Goal: Transaction & Acquisition: Purchase product/service

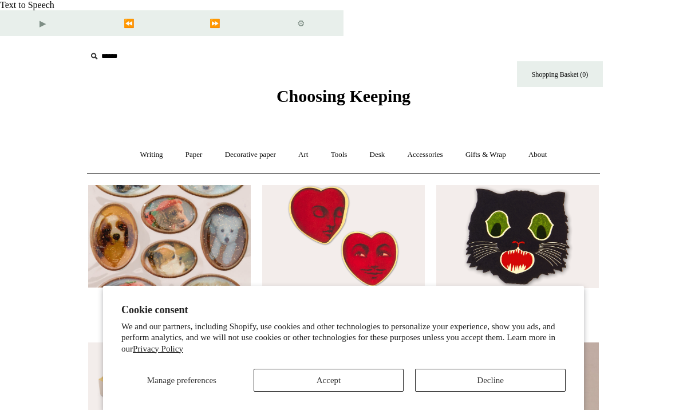
click at [199, 194] on img at bounding box center [169, 236] width 163 height 103
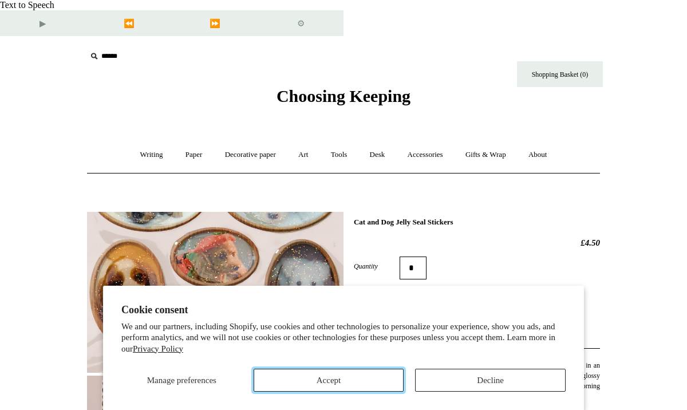
click at [351, 380] on button "Accept" at bounding box center [328, 380] width 150 height 23
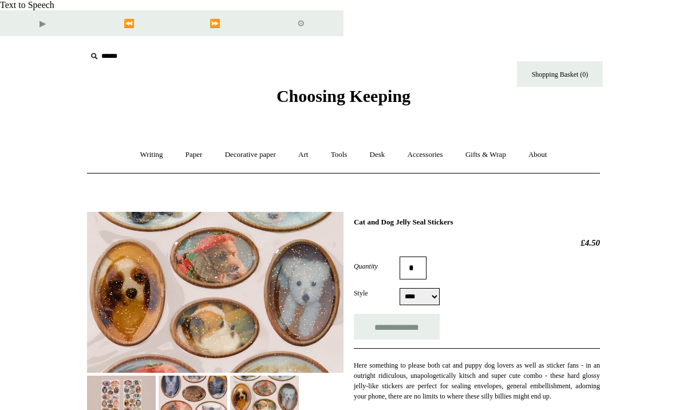
click at [421, 256] on input "*" at bounding box center [412, 267] width 27 height 23
type input "*"
click at [418, 256] on form "**********" at bounding box center [477, 297] width 246 height 83
click at [419, 288] on select "**** ****" at bounding box center [419, 296] width 40 height 17
select select "****"
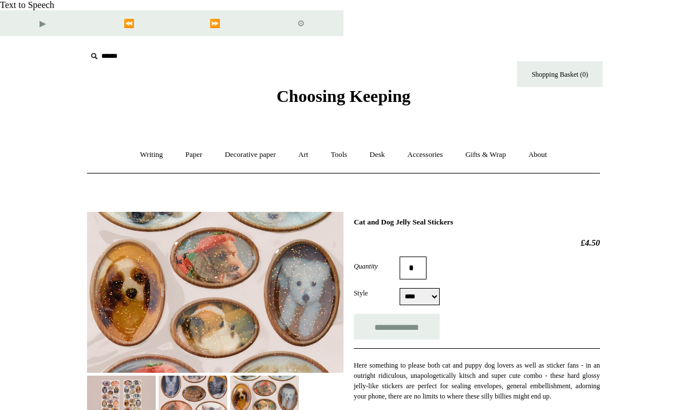
click at [399, 288] on select "**** ****" at bounding box center [419, 296] width 40 height 17
click at [403, 314] on input "**********" at bounding box center [397, 327] width 86 height 26
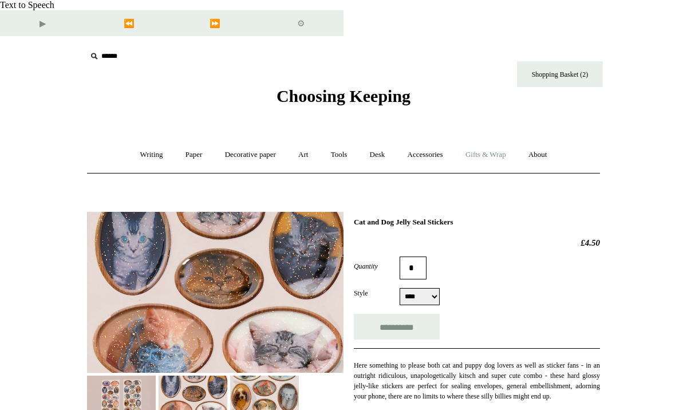
click at [490, 140] on link "Gifts & Wrap +" at bounding box center [485, 155] width 61 height 30
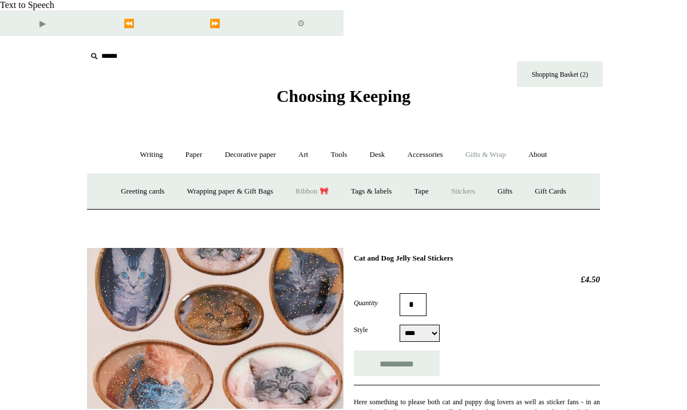
type input "**********"
click at [310, 176] on link "Ribbon 🎀" at bounding box center [312, 191] width 54 height 30
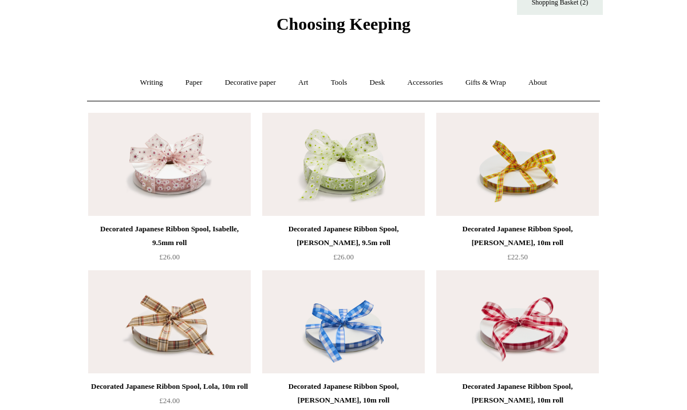
scroll to position [70, 0]
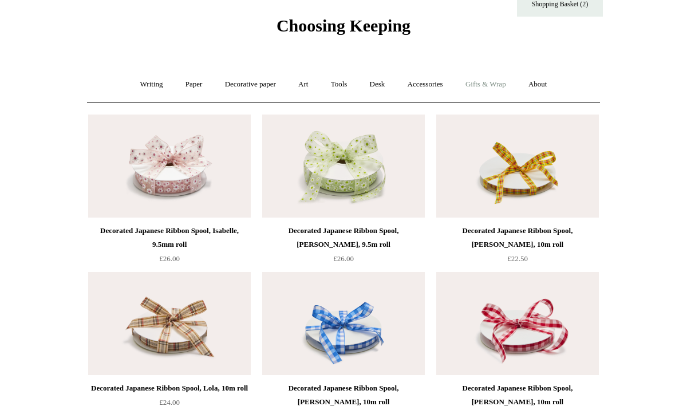
click at [502, 69] on link "Gifts & Wrap +" at bounding box center [485, 84] width 61 height 30
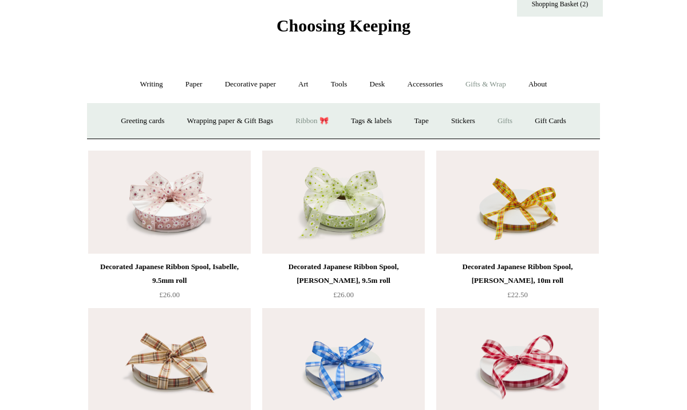
click at [521, 106] on link "Gifts +" at bounding box center [504, 121] width 35 height 30
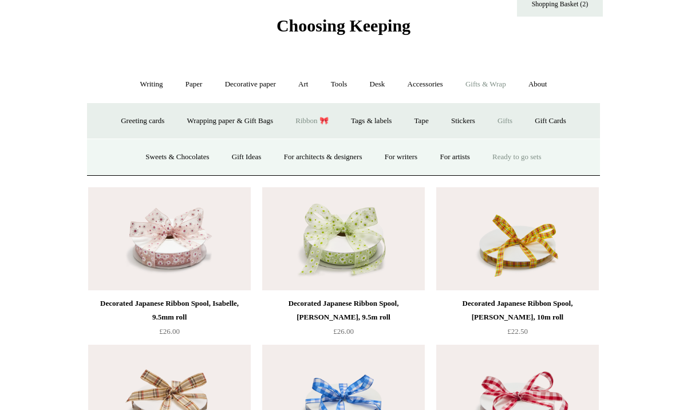
click at [552, 142] on link "Ready to go sets" at bounding box center [517, 157] width 70 height 30
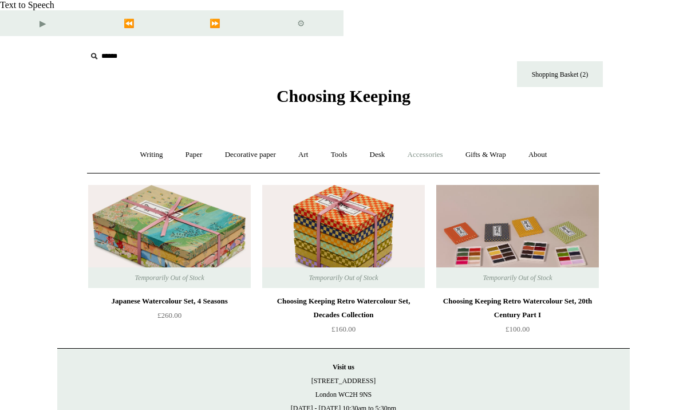
click at [417, 140] on link "Accessories +" at bounding box center [425, 155] width 56 height 30
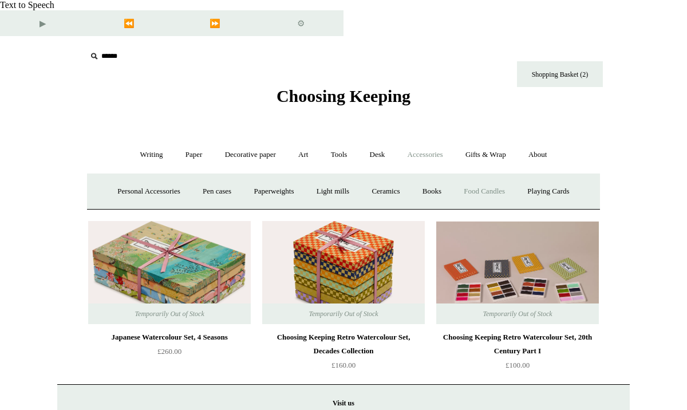
click at [512, 176] on link "Food Candles" at bounding box center [484, 191] width 62 height 30
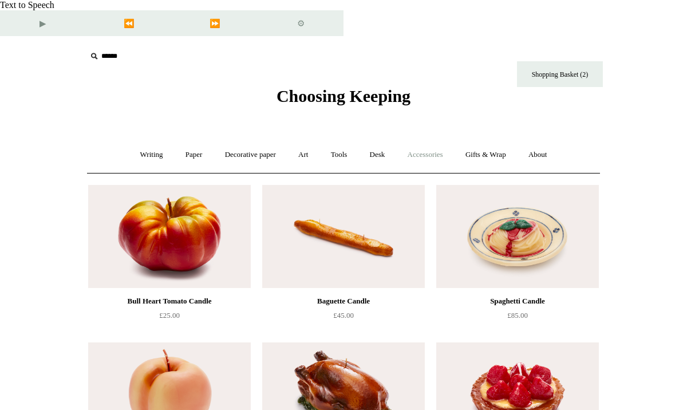
click at [429, 140] on link "Accessories +" at bounding box center [425, 155] width 56 height 30
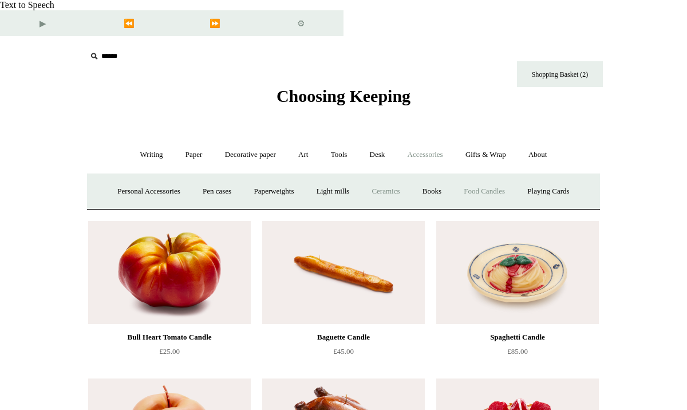
click at [403, 176] on link "Ceramics +" at bounding box center [385, 191] width 49 height 30
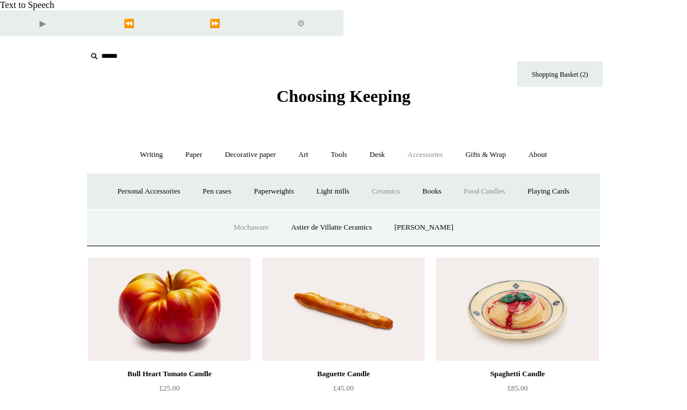
click at [274, 212] on link "Mochaware" at bounding box center [251, 227] width 56 height 30
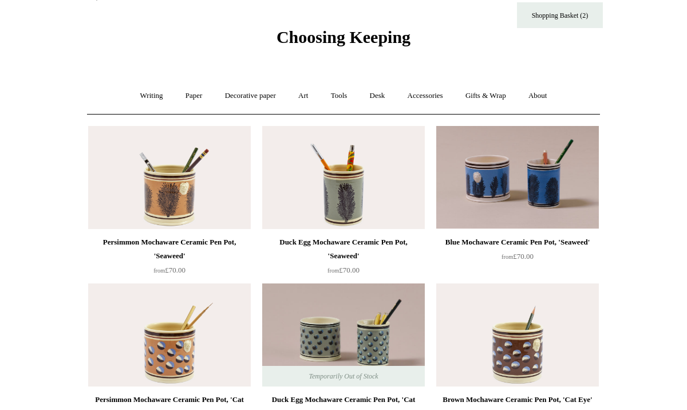
scroll to position [56, 0]
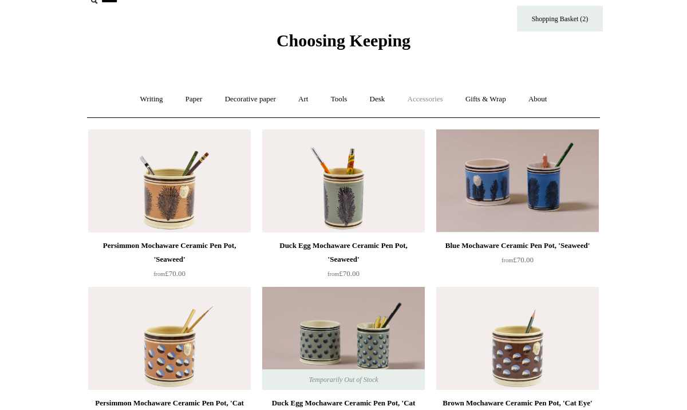
click at [418, 84] on link "Accessories +" at bounding box center [425, 99] width 56 height 30
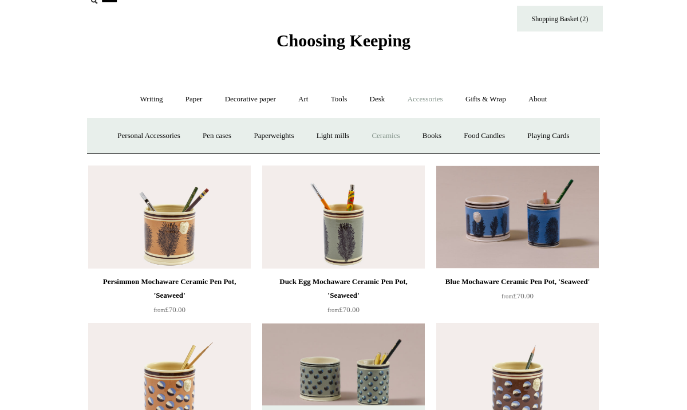
click at [379, 121] on link "Ceramics +" at bounding box center [385, 136] width 49 height 30
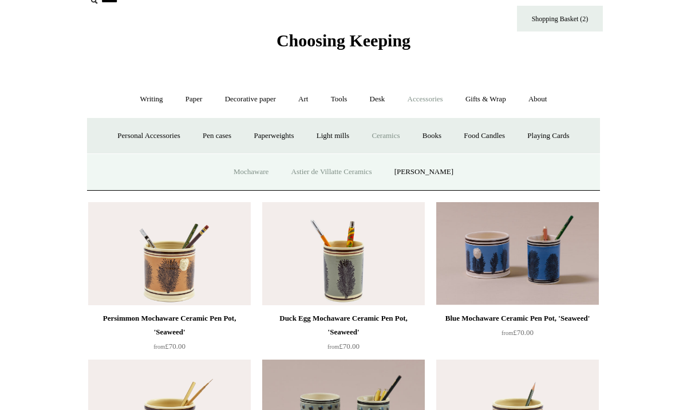
click at [338, 157] on link "Astier de Villatte Ceramics" at bounding box center [331, 172] width 101 height 30
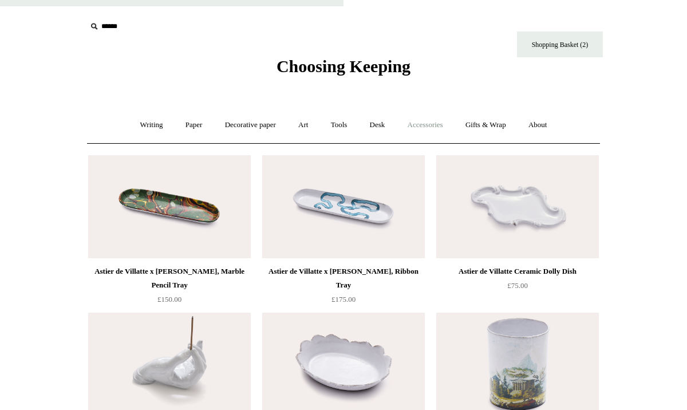
scroll to position [25, 0]
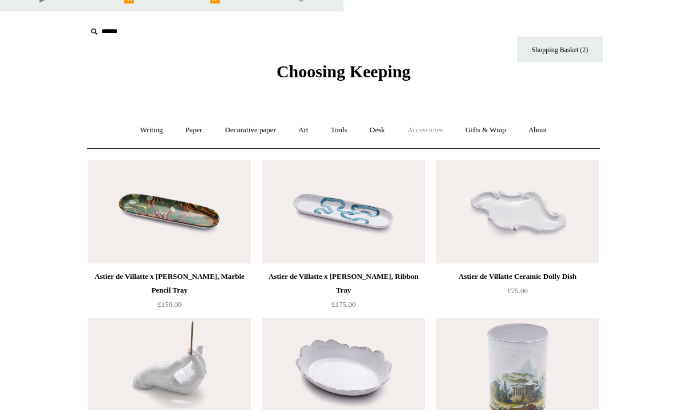
click at [434, 115] on link "Accessories +" at bounding box center [425, 130] width 56 height 30
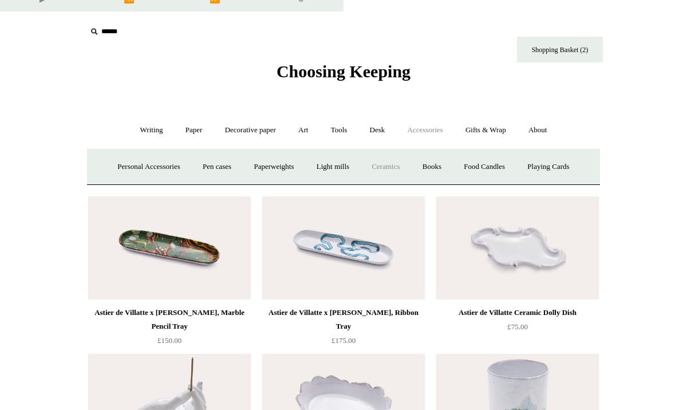
click at [385, 152] on link "Ceramics +" at bounding box center [385, 167] width 49 height 30
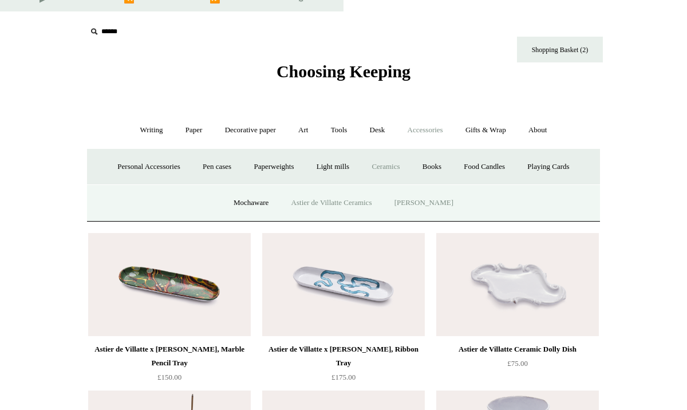
click at [436, 188] on link "[PERSON_NAME]" at bounding box center [424, 203] width 80 height 30
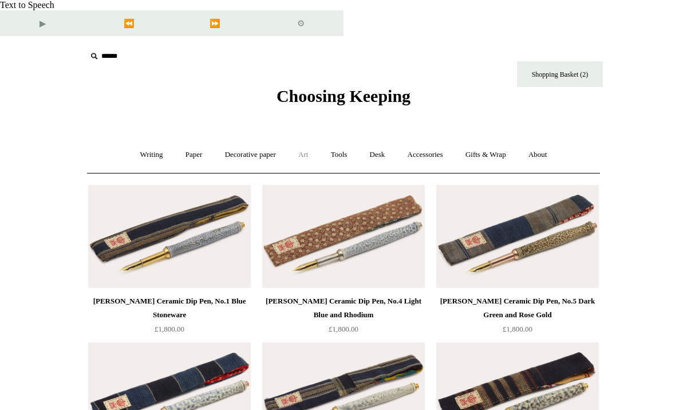
click at [303, 140] on link "Art +" at bounding box center [303, 155] width 30 height 30
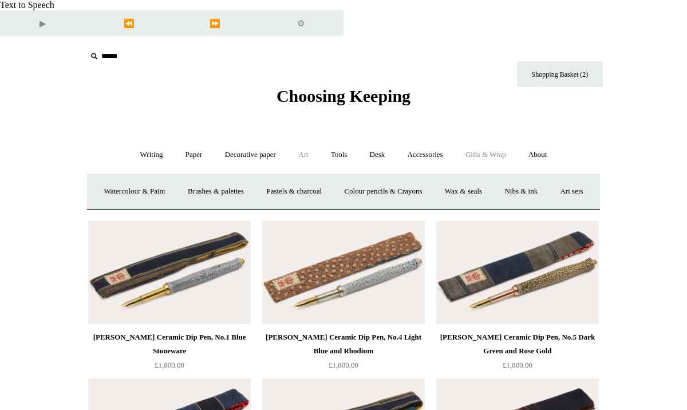
click at [510, 140] on link "Gifts & Wrap +" at bounding box center [485, 155] width 61 height 30
click at [462, 176] on link "Stickers" at bounding box center [463, 191] width 45 height 30
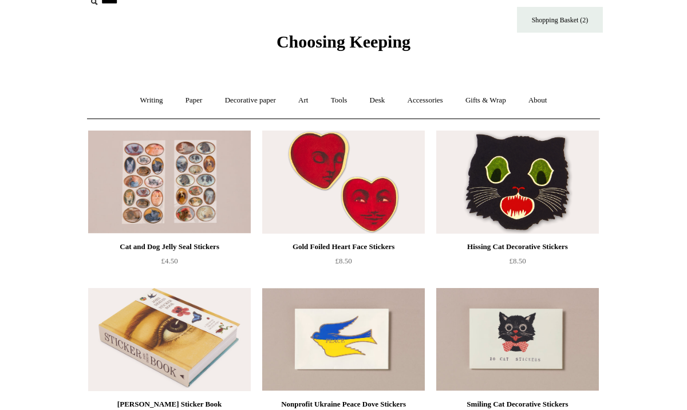
scroll to position [36, 0]
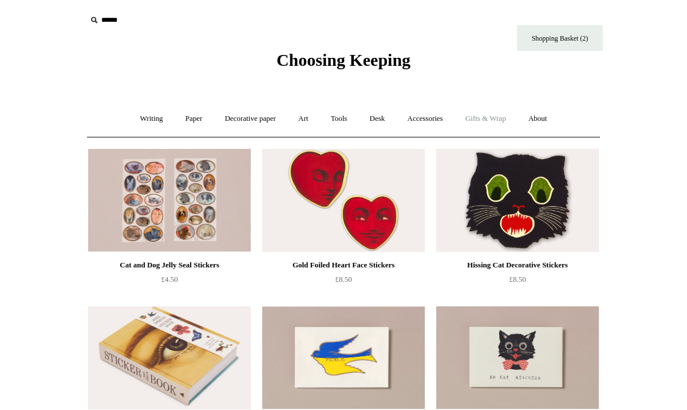
click at [478, 104] on link "Gifts & Wrap +" at bounding box center [485, 119] width 61 height 30
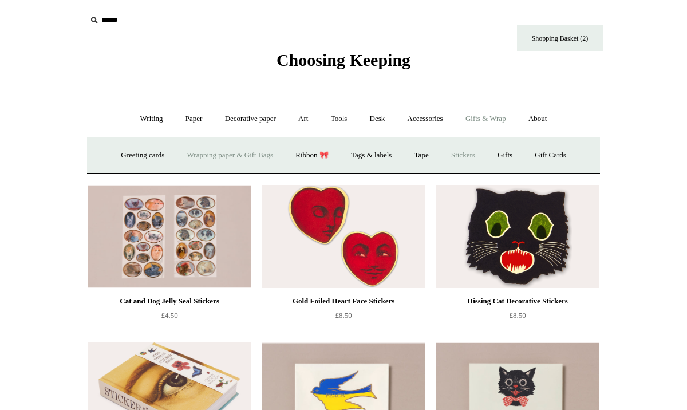
click at [233, 140] on link "Wrapping paper & Gift Bags" at bounding box center [230, 155] width 106 height 30
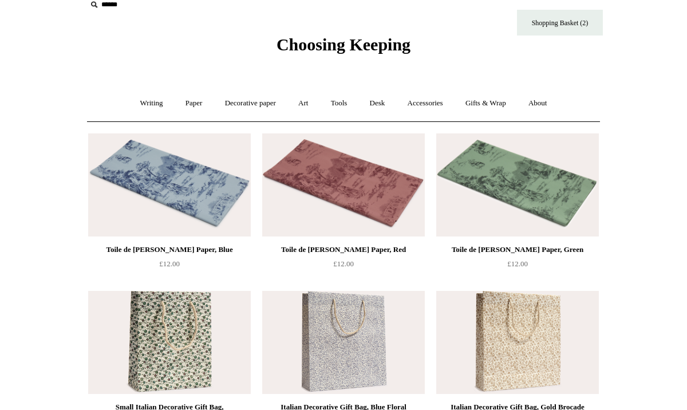
scroll to position [46, 0]
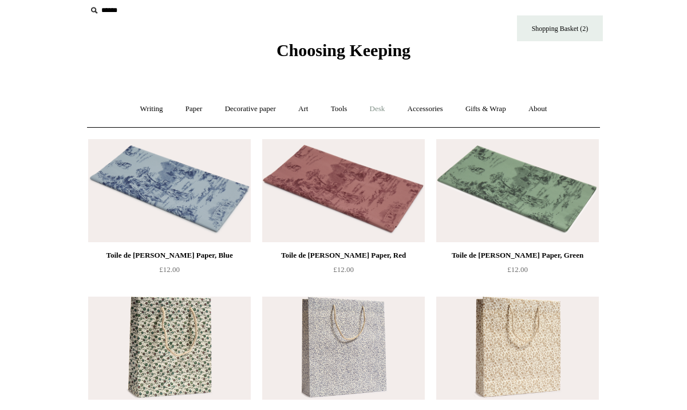
click at [382, 94] on link "Desk +" at bounding box center [377, 109] width 36 height 30
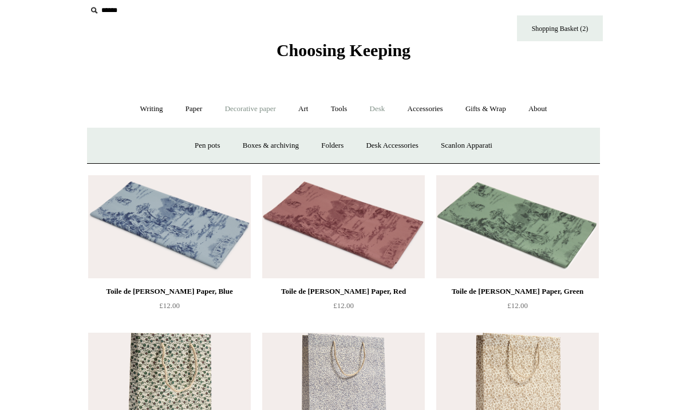
click at [241, 94] on link "Decorative paper +" at bounding box center [251, 109] width 72 height 30
click at [557, 94] on link "About +" at bounding box center [537, 109] width 39 height 30
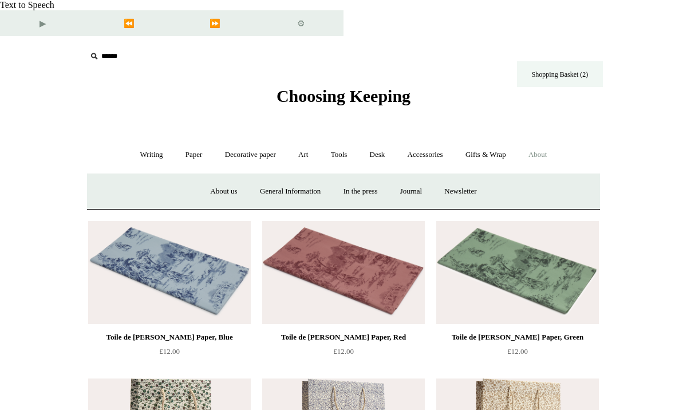
click at [588, 61] on link "Shopping Basket (2)" at bounding box center [560, 74] width 86 height 26
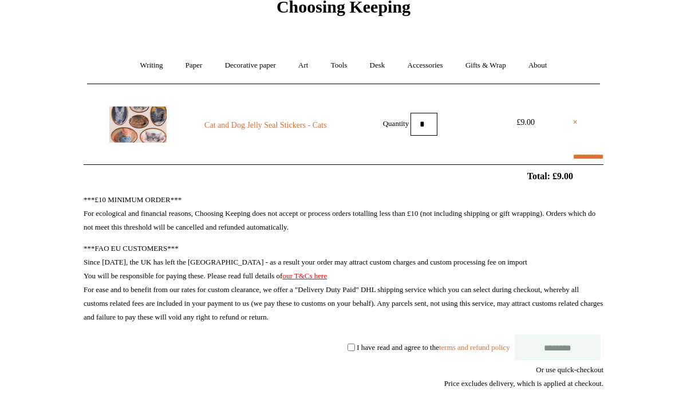
scroll to position [72, 0]
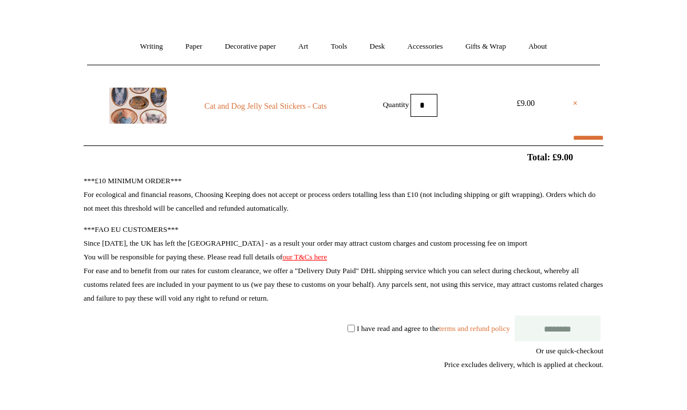
select select "**********"
type input "********"
select select "*******"
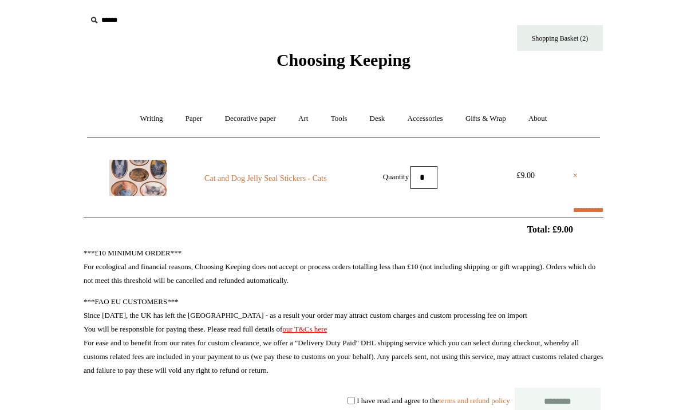
click at [106, 18] on input "text" at bounding box center [156, 20] width 141 height 21
click at [431, 116] on link "Accessories +" at bounding box center [425, 119] width 56 height 30
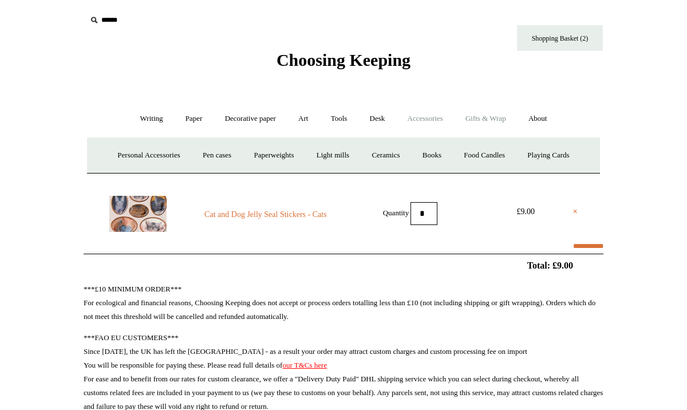
click at [508, 117] on link "Gifts & Wrap +" at bounding box center [485, 119] width 61 height 30
click at [522, 156] on link "Gifts +" at bounding box center [504, 155] width 35 height 30
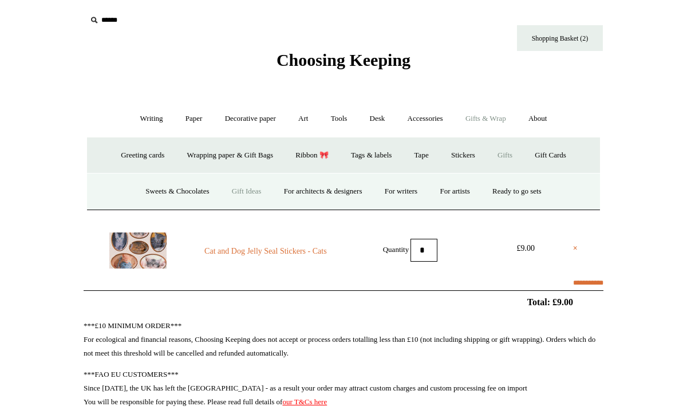
click at [250, 188] on link "Gift Ideas" at bounding box center [246, 191] width 50 height 30
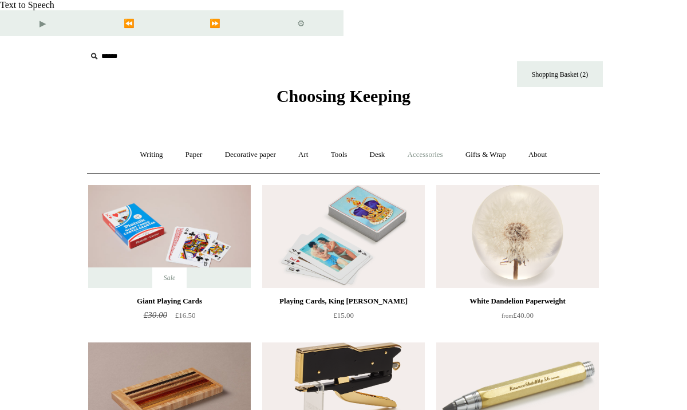
click at [415, 140] on link "Accessories +" at bounding box center [425, 155] width 56 height 30
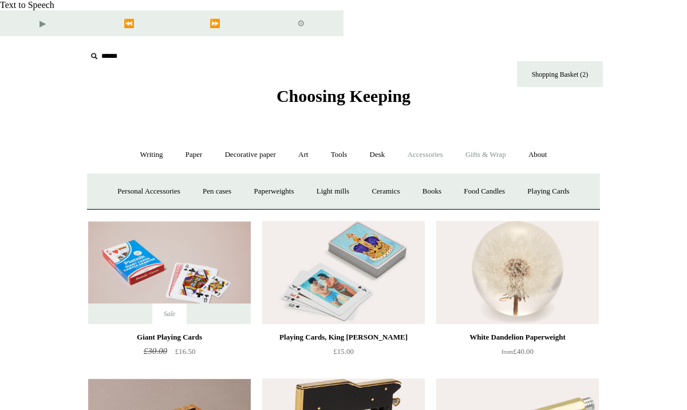
click at [516, 140] on link "Gifts & Wrap +" at bounding box center [485, 155] width 61 height 30
click at [491, 173] on div "Greeting cards + Postcards & everyday Nature & Animals Birthday Love & marriage…" at bounding box center [343, 191] width 513 height 37
click at [471, 176] on link "Stickers" at bounding box center [463, 191] width 45 height 30
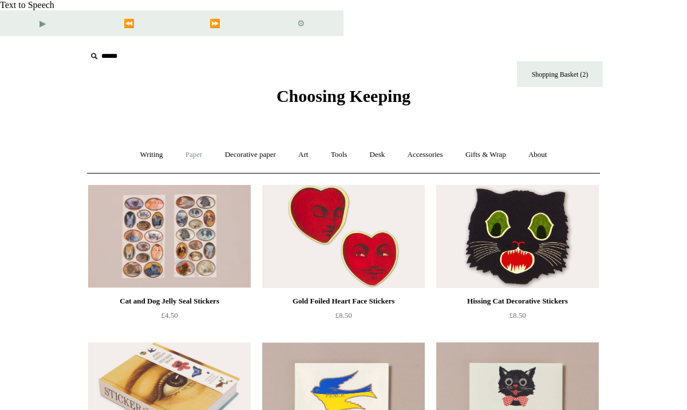
click at [197, 140] on link "Paper +" at bounding box center [194, 155] width 38 height 30
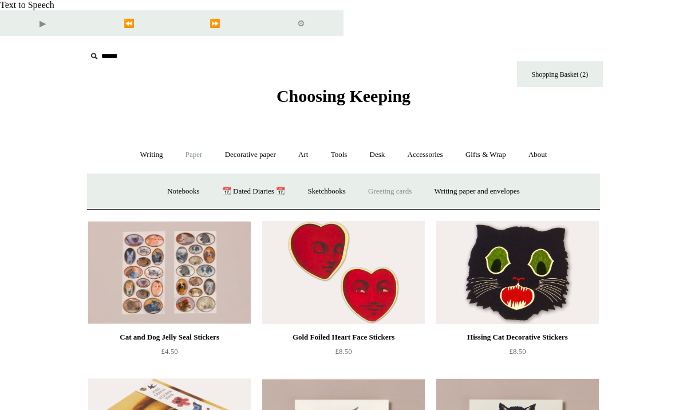
click at [387, 176] on link "Greeting cards +" at bounding box center [390, 191] width 64 height 30
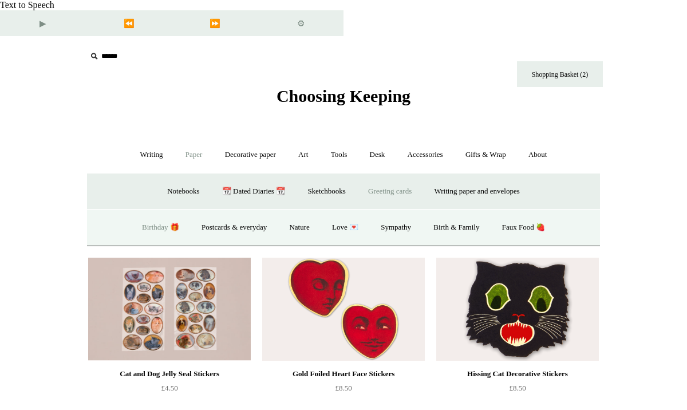
click at [177, 212] on link "Birthday 🎁" at bounding box center [161, 227] width 58 height 30
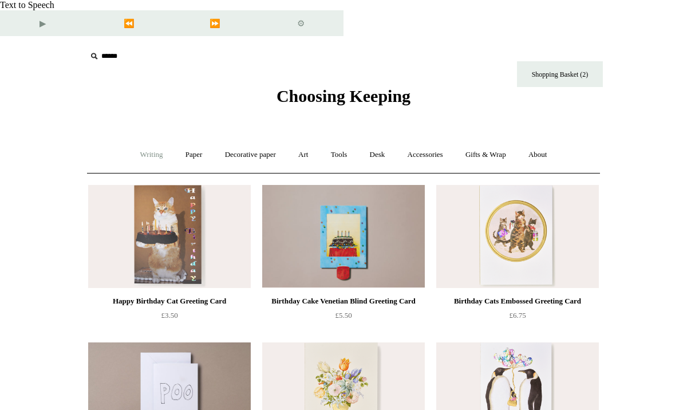
click at [145, 140] on link "Writing +" at bounding box center [151, 155] width 43 height 30
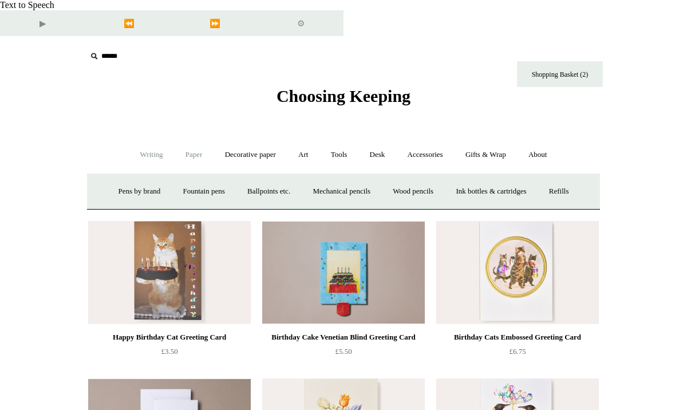
click at [192, 140] on link "Paper +" at bounding box center [194, 155] width 38 height 30
click at [425, 176] on link "Writing paper and envelopes +" at bounding box center [477, 191] width 106 height 30
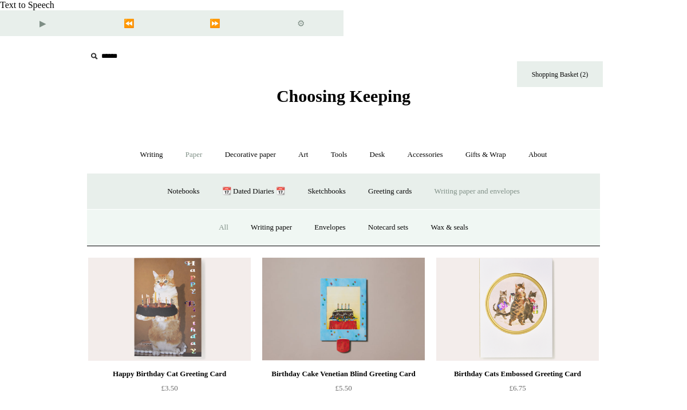
click at [224, 212] on link "All" at bounding box center [223, 227] width 30 height 30
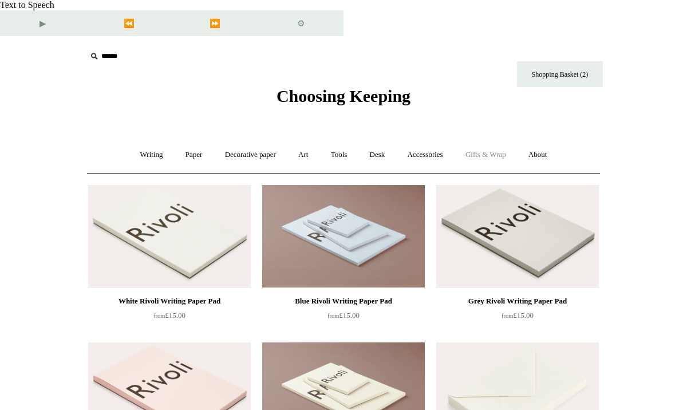
click at [491, 140] on link "Gifts & Wrap +" at bounding box center [485, 155] width 61 height 30
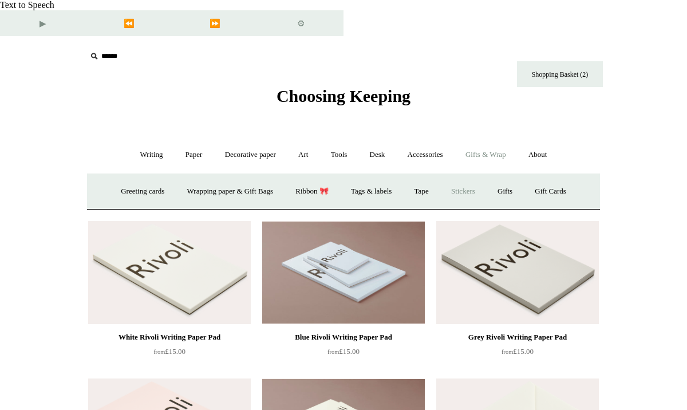
click at [468, 176] on link "Stickers" at bounding box center [463, 191] width 45 height 30
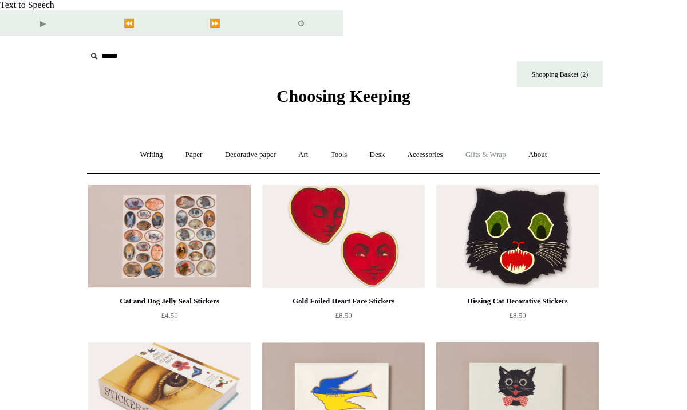
click at [480, 140] on link "Gifts & Wrap +" at bounding box center [485, 155] width 61 height 30
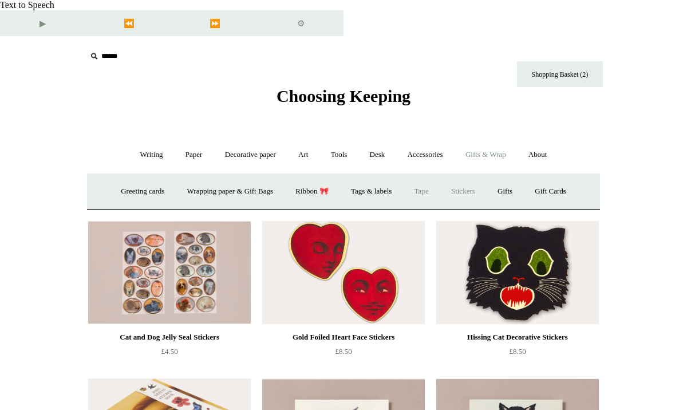
click at [419, 176] on link "Tape" at bounding box center [421, 191] width 35 height 30
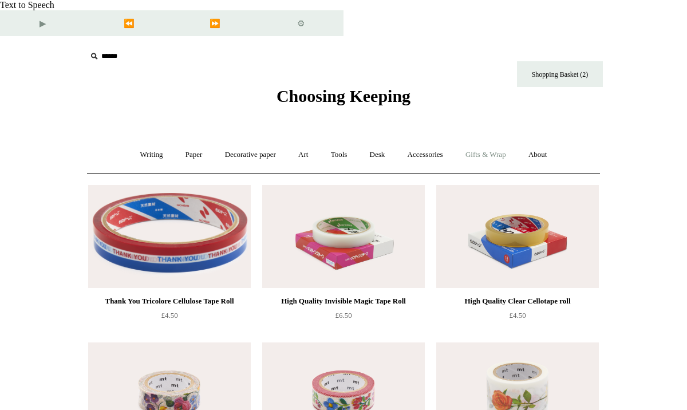
click at [464, 140] on link "Gifts & Wrap +" at bounding box center [485, 155] width 61 height 30
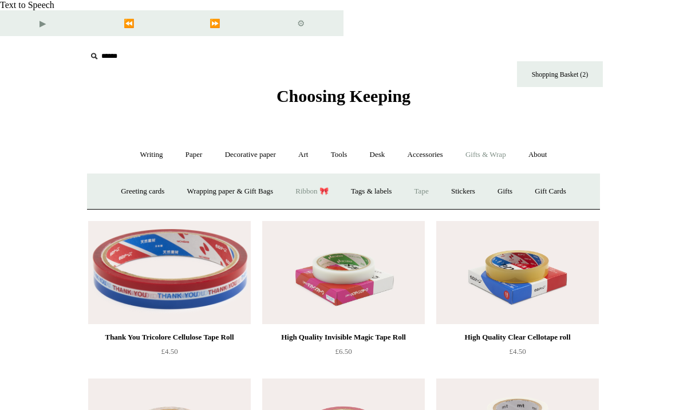
click at [298, 176] on link "Ribbon 🎀" at bounding box center [312, 191] width 54 height 30
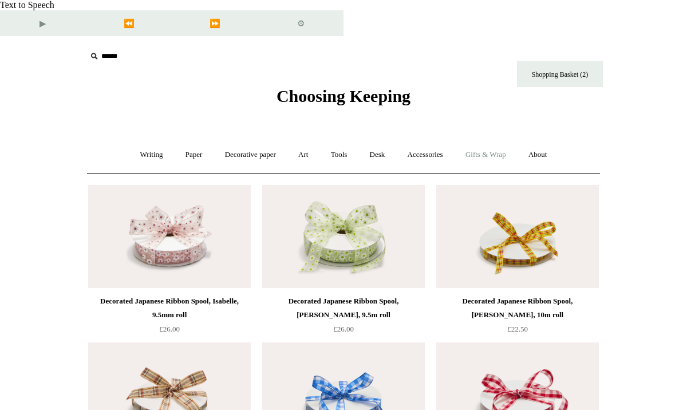
click at [498, 140] on link "Gifts & Wrap +" at bounding box center [485, 155] width 61 height 30
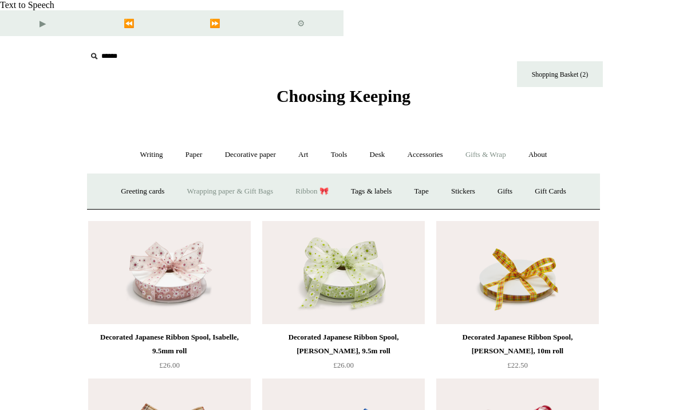
click at [188, 176] on link "Wrapping paper & Gift Bags" at bounding box center [230, 191] width 106 height 30
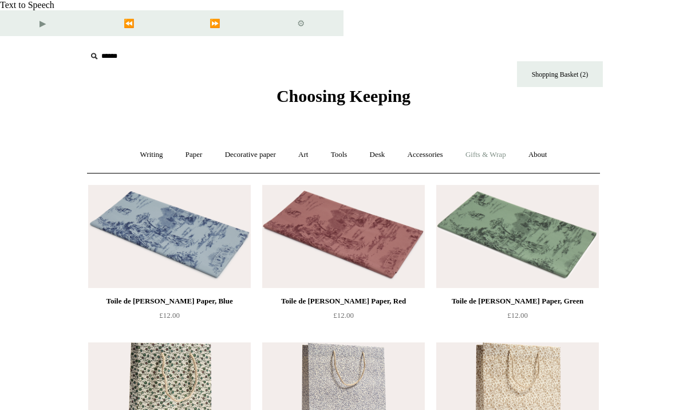
click at [506, 140] on link "Gifts & Wrap +" at bounding box center [485, 155] width 61 height 30
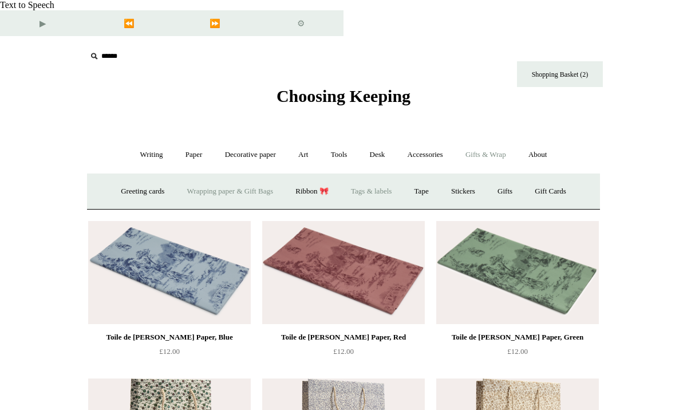
click at [369, 176] on link "Tags & labels" at bounding box center [370, 191] width 61 height 30
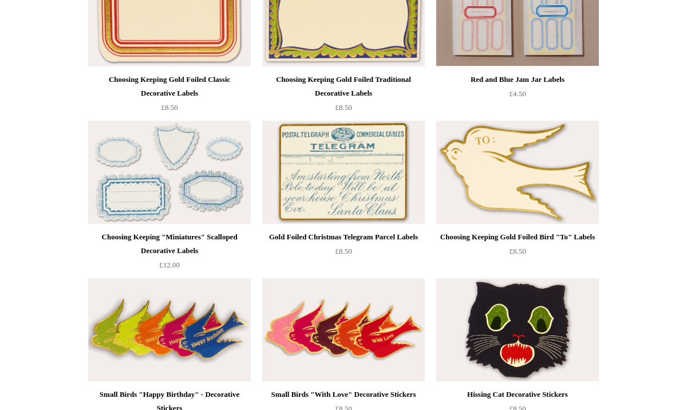
scroll to position [240, 0]
